Goal: Check status

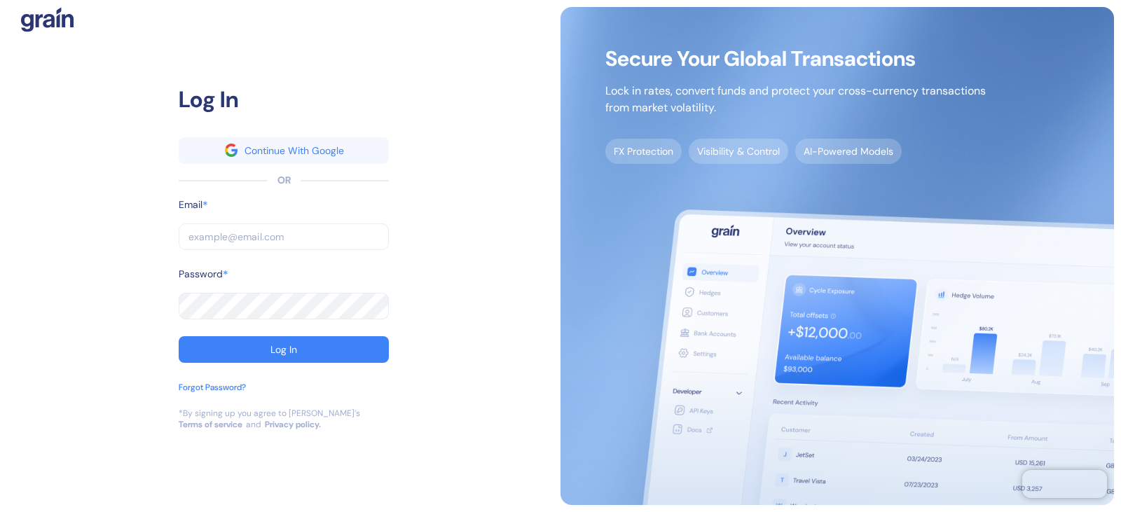
click at [259, 231] on input "text" at bounding box center [284, 237] width 210 height 27
paste input "[EMAIL_ADDRESS][DOMAIN_NAME]"
type input "[EMAIL_ADDRESS][DOMAIN_NAME]"
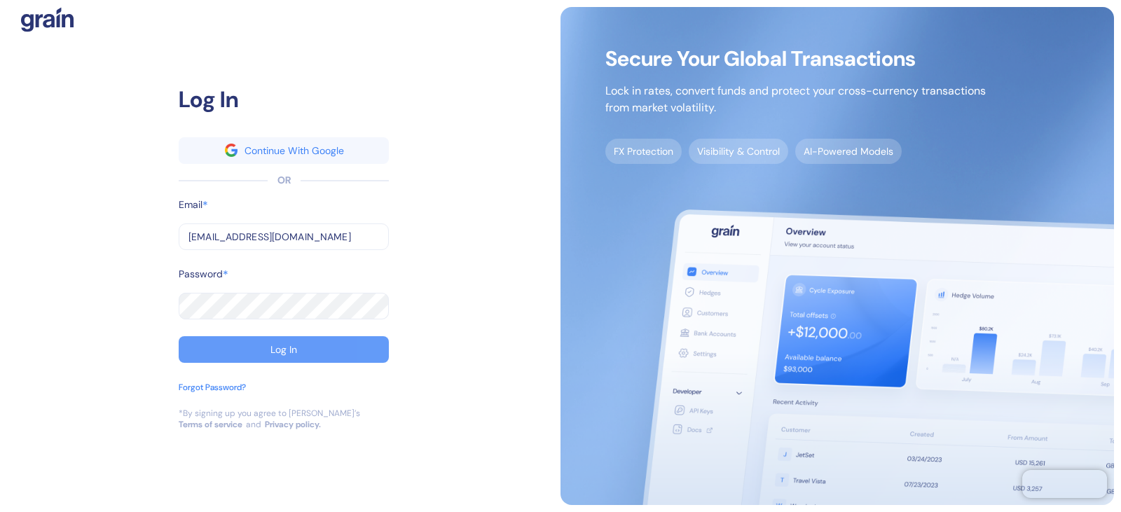
click at [244, 336] on button "Log In" at bounding box center [284, 349] width 210 height 27
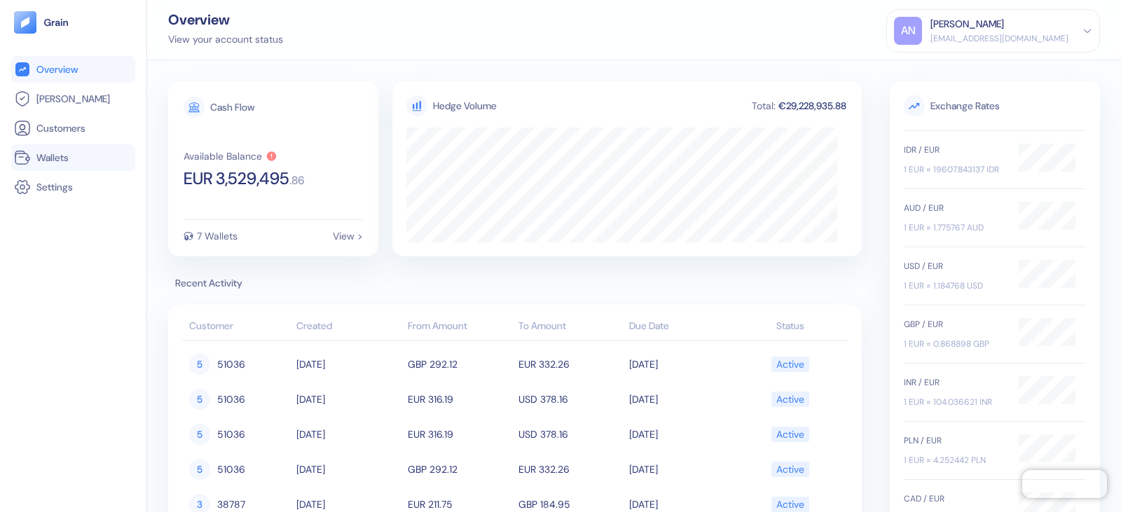
click at [63, 156] on span "Wallets" at bounding box center [52, 158] width 32 height 14
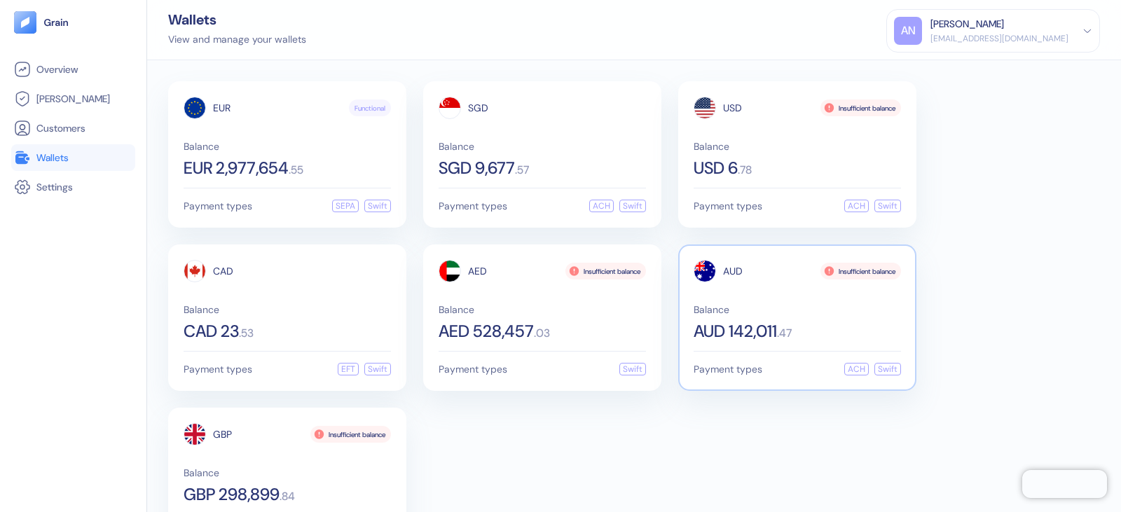
click at [753, 315] on div "Balance AUD 142,011 . 47" at bounding box center [797, 322] width 207 height 35
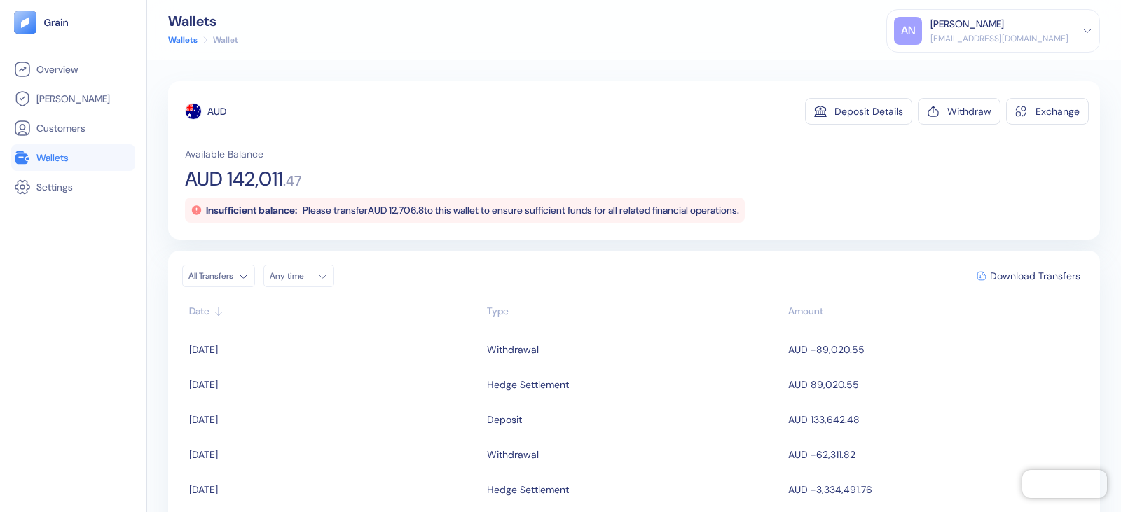
click at [245, 281] on html "Pingdom Check: App Online Overview [PERSON_NAME] Customers Wallets Settings Wal…" at bounding box center [560, 256] width 1121 height 512
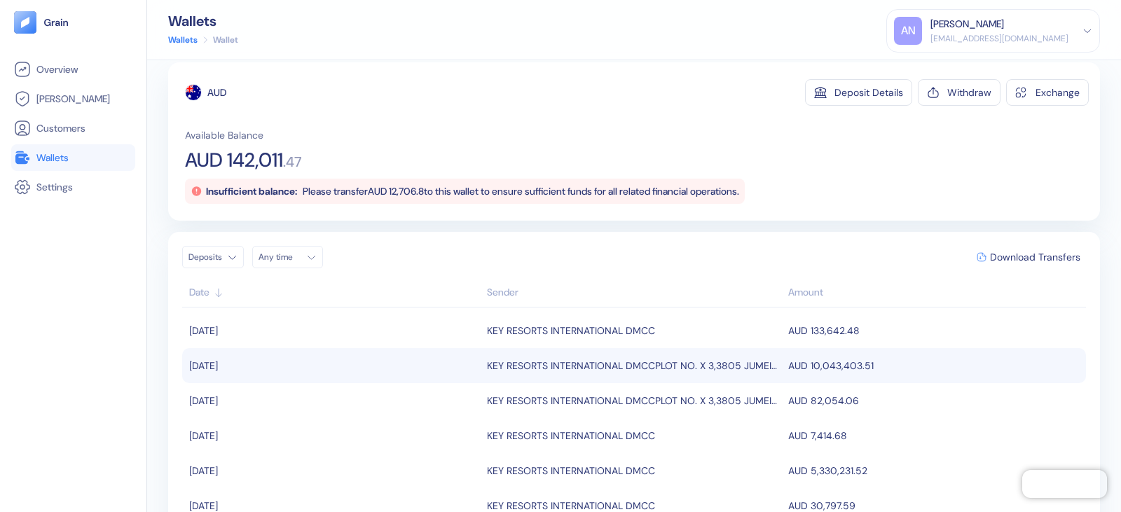
click at [764, 369] on div "KEY RESORTS INTERNATIONAL DMCCPLOT NO. X 3,3805 JUMEIRAH BAY [PERSON_NAME]" at bounding box center [634, 366] width 294 height 24
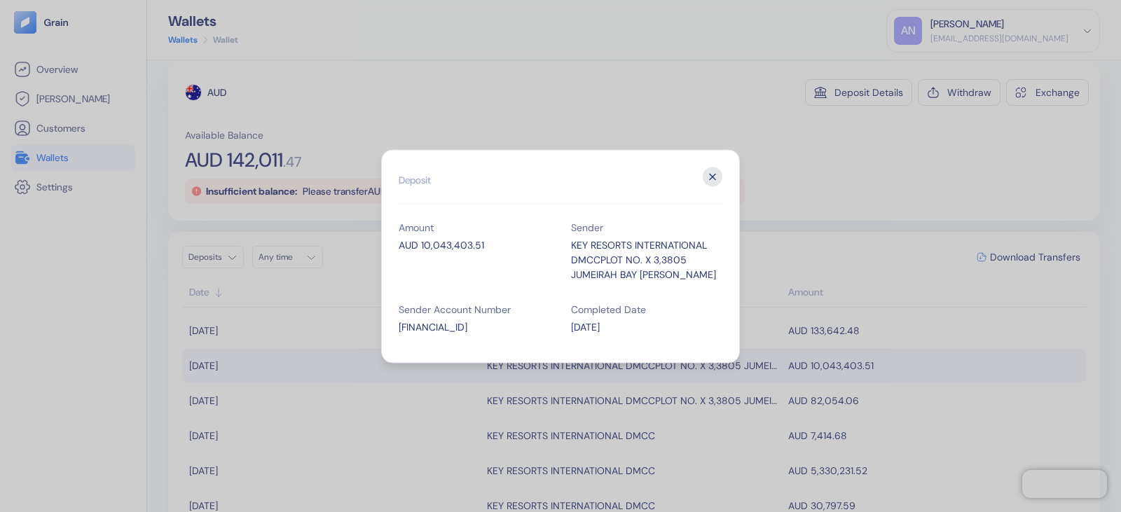
click at [713, 179] on icon "button" at bounding box center [713, 177] width 20 height 20
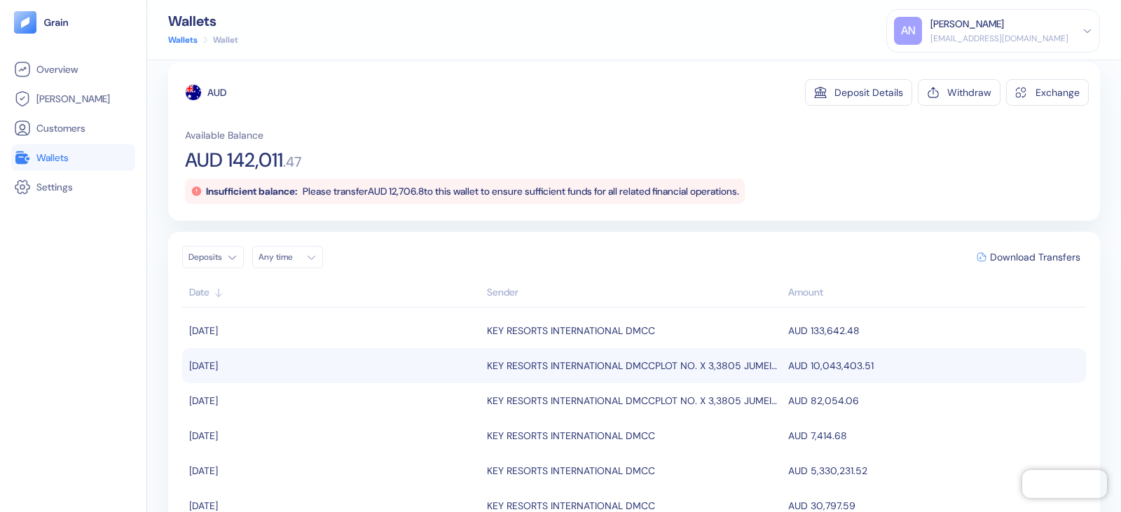
click at [227, 254] on html "Pingdom Check: App Online Overview [PERSON_NAME] Customers Wallets Settings Wal…" at bounding box center [560, 256] width 1121 height 512
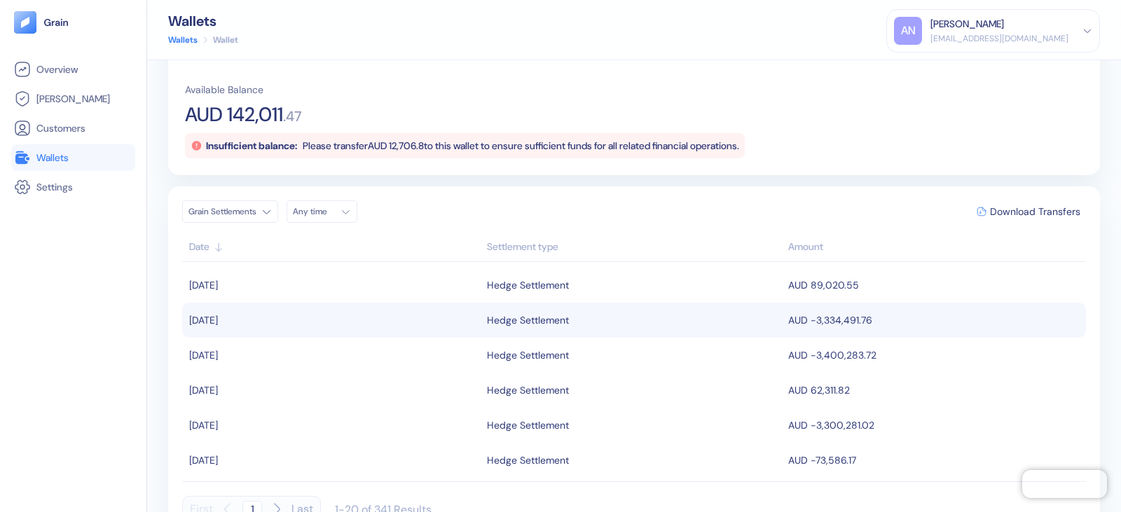
scroll to position [89, 0]
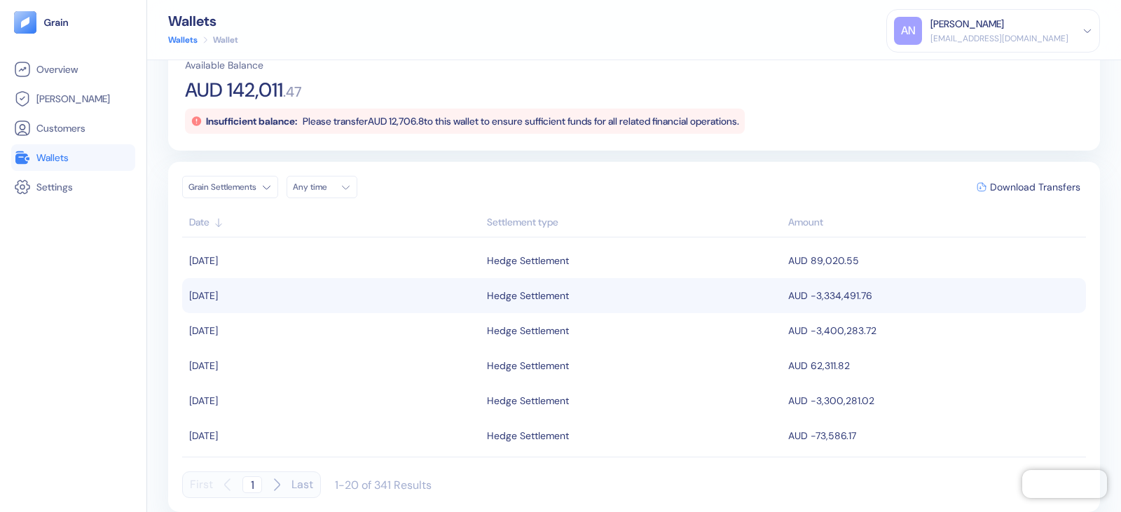
click at [224, 188] on html "Pingdom Check: App Online Overview [PERSON_NAME] Customers Wallets Settings Wal…" at bounding box center [560, 256] width 1121 height 512
click at [244, 191] on html "Pingdom Check: App Online Overview [PERSON_NAME] Customers Wallets Settings Wal…" at bounding box center [560, 256] width 1121 height 512
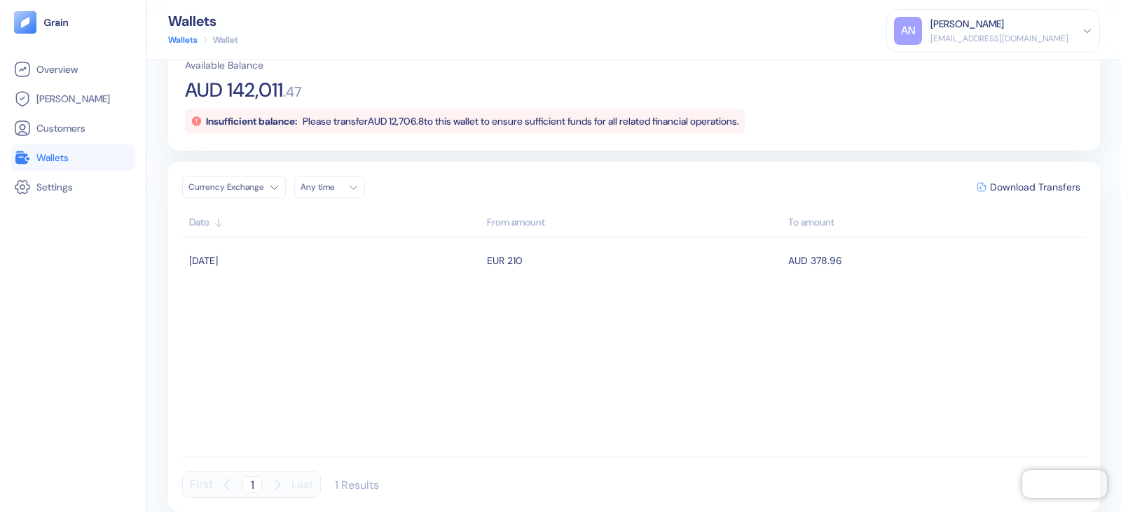
click at [254, 180] on html "Pingdom Check: App Online Overview [PERSON_NAME] Customers Wallets Settings Wal…" at bounding box center [560, 256] width 1121 height 512
